Goal: Information Seeking & Learning: Learn about a topic

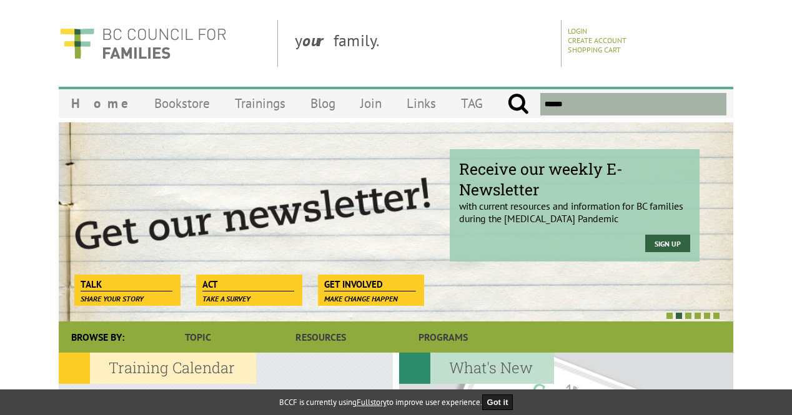
click at [563, 109] on input "text" at bounding box center [633, 104] width 186 height 22
click at [507, 93] on input "submit" at bounding box center [518, 104] width 22 height 22
type input "**********"
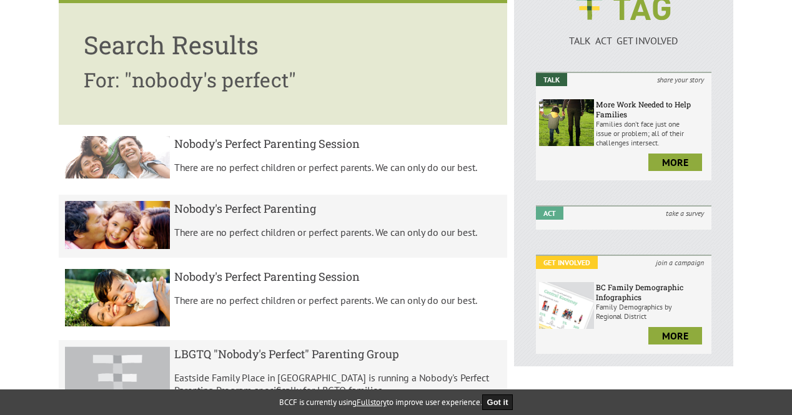
scroll to position [129, 0]
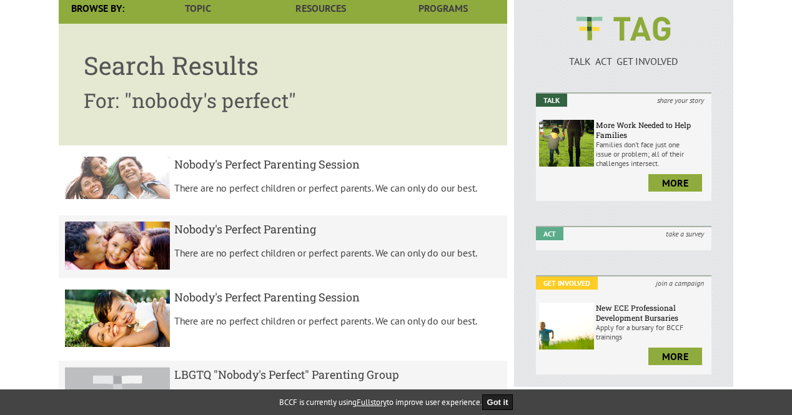
click at [300, 157] on h5 "Nobody's Perfect Parenting Session" at bounding box center [337, 164] width 327 height 15
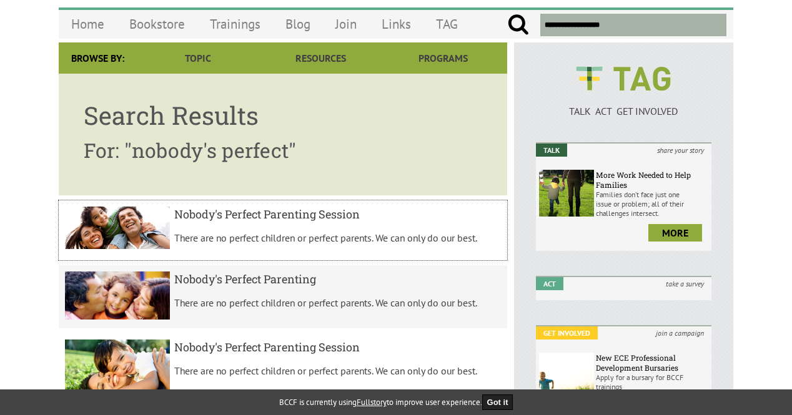
scroll to position [77, 0]
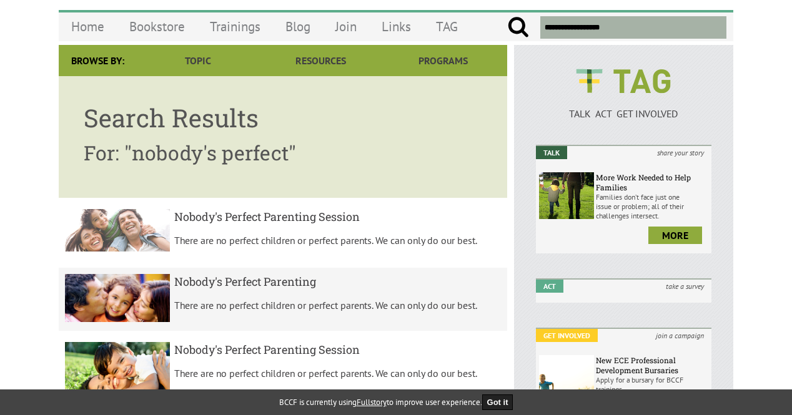
click at [327, 206] on link "Nobody's Perfect Parenting Session There are no perfect children or perfect par…" at bounding box center [283, 233] width 448 height 60
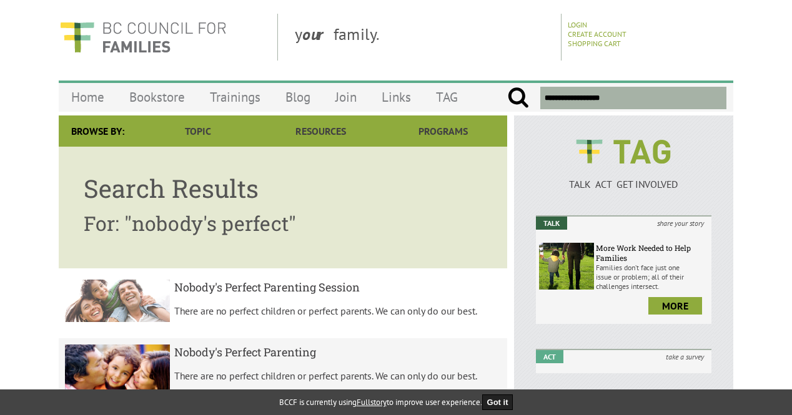
scroll to position [0, 0]
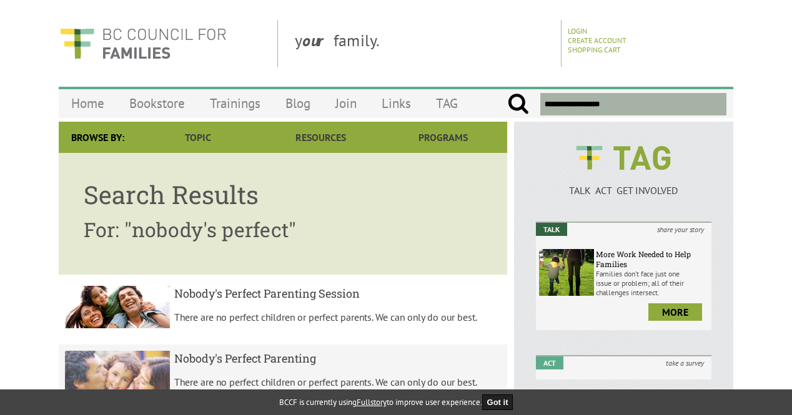
click at [241, 345] on link "Nobody's Perfect Parenting There are no perfect children or perfect parents. We…" at bounding box center [283, 377] width 448 height 64
